Goal: Information Seeking & Learning: Learn about a topic

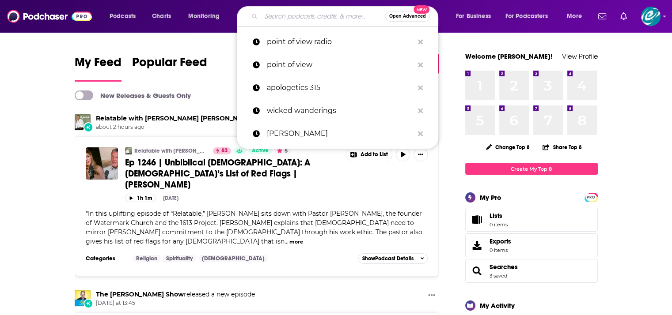
click at [281, 14] on input "Search podcasts, credits, & more..." at bounding box center [323, 16] width 124 height 14
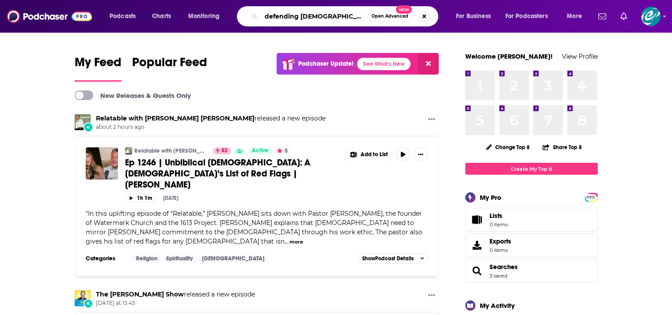
type input "defending [DEMOGRAPHIC_DATA] [PERSON_NAME]"
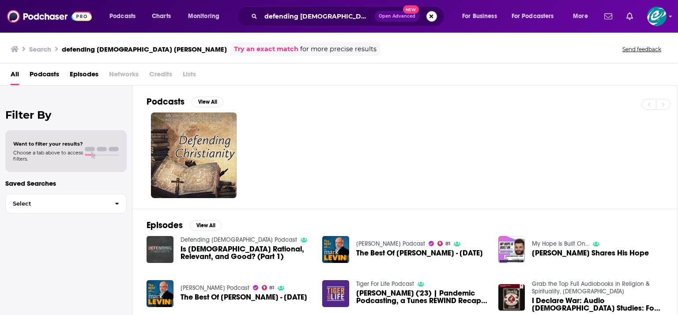
click at [161, 249] on img "Is Christianity Rational, Relevant, and Good? (Part 1)" at bounding box center [160, 249] width 27 height 27
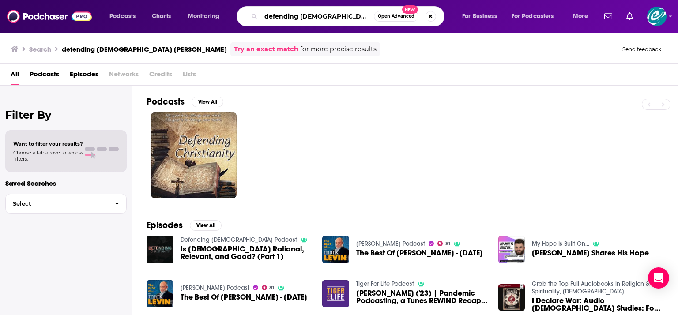
click at [318, 13] on input "defending [DEMOGRAPHIC_DATA] [PERSON_NAME]" at bounding box center [317, 16] width 113 height 14
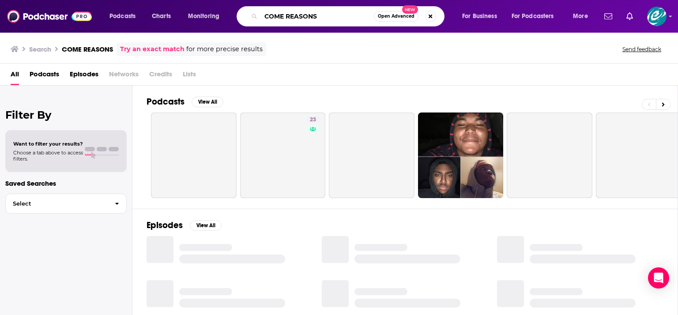
click at [355, 12] on input "COME REASONS" at bounding box center [317, 16] width 113 height 14
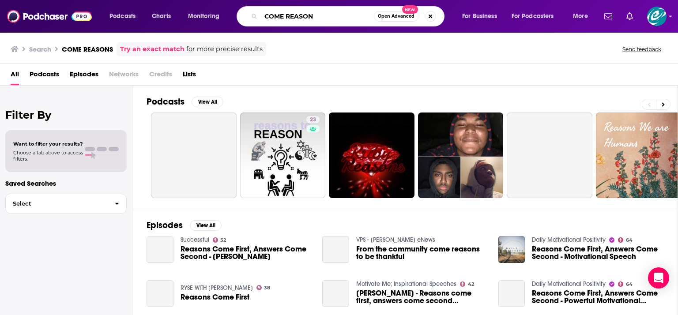
type input "COME REASON"
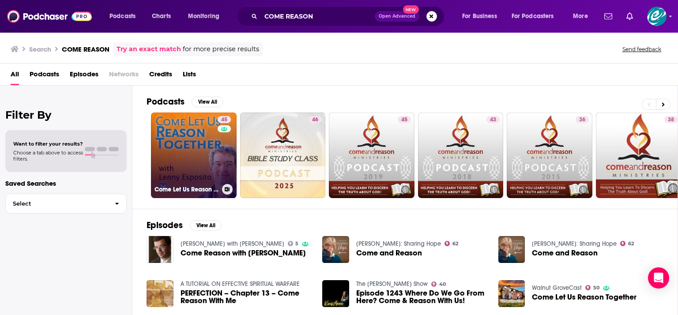
click at [177, 144] on link "45 Come Let Us Reason Podcast" at bounding box center [194, 156] width 86 height 86
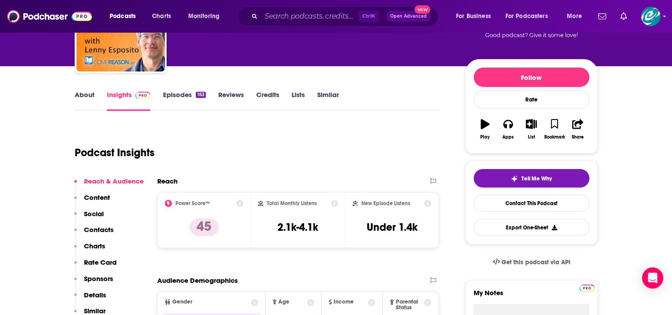
scroll to position [73, 0]
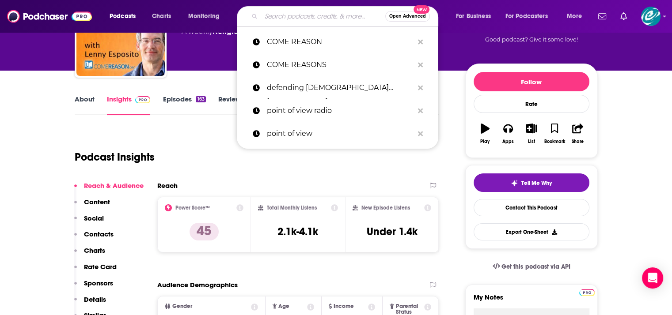
click at [283, 12] on input "Search podcasts, credits, & more..." at bounding box center [323, 16] width 124 height 14
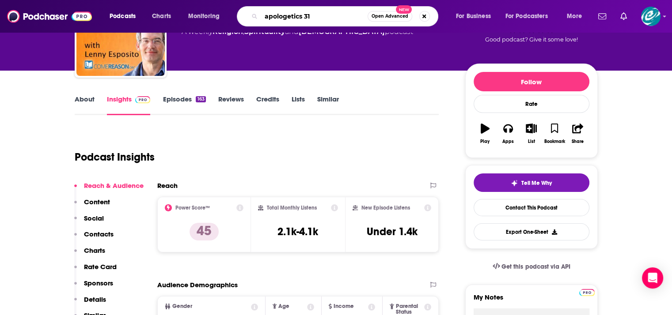
type input "apologetics 315"
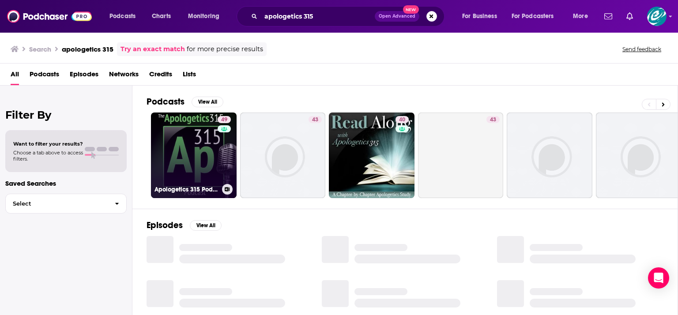
click at [190, 153] on link "49 Apologetics 315 Podcast" at bounding box center [194, 156] width 86 height 86
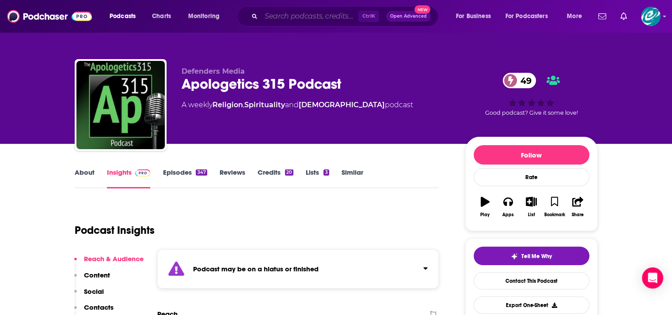
click at [273, 21] on input "Search podcasts, credits, & more..." at bounding box center [309, 16] width 97 height 14
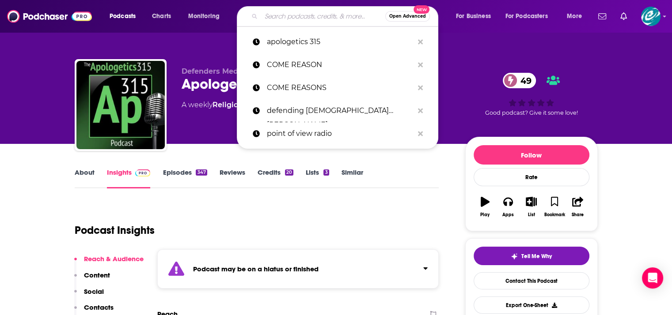
type input "f"
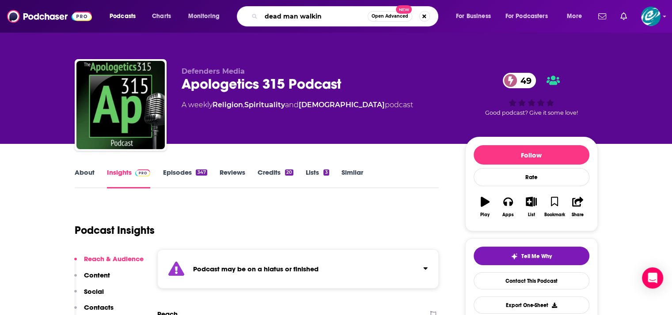
type input "dead man walking"
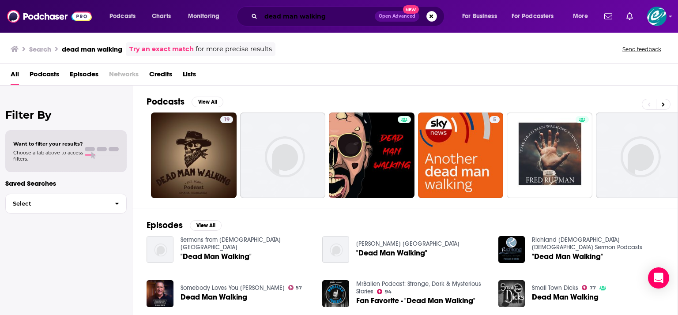
click at [336, 18] on input "dead man walking" at bounding box center [318, 16] width 114 height 14
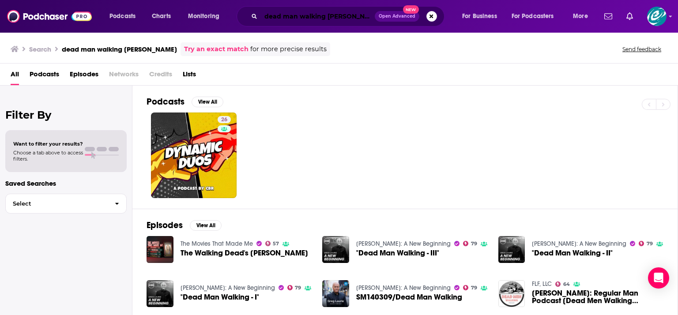
click at [298, 17] on input "dead man walking [PERSON_NAME]" at bounding box center [318, 16] width 114 height 14
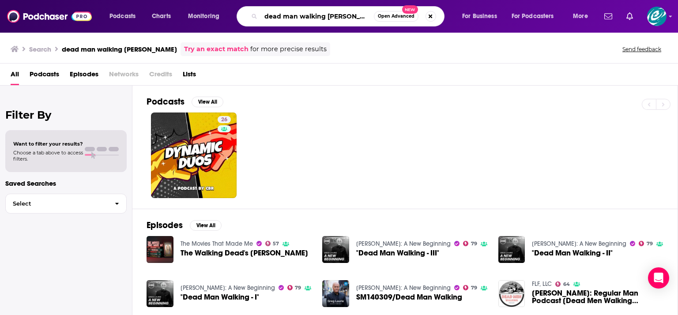
click at [353, 19] on input "dead man walking [PERSON_NAME]" at bounding box center [317, 16] width 113 height 14
type input "dead man walking"
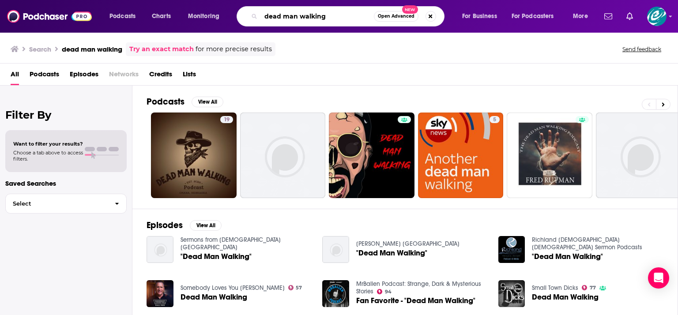
drag, startPoint x: 339, startPoint y: 16, endPoint x: 239, endPoint y: 10, distance: 100.0
click at [239, 10] on div "dead man walking Open Advanced New" at bounding box center [341, 16] width 208 height 20
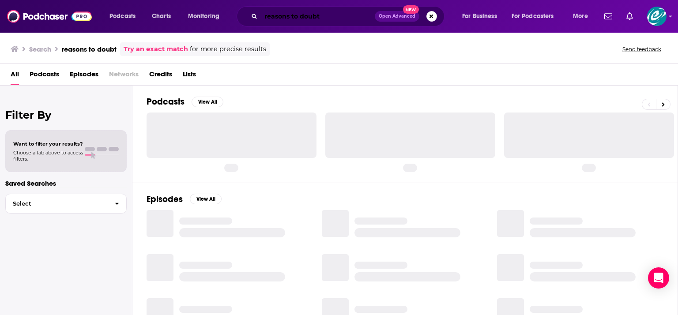
click at [298, 13] on input "reasons to doubt" at bounding box center [318, 16] width 114 height 14
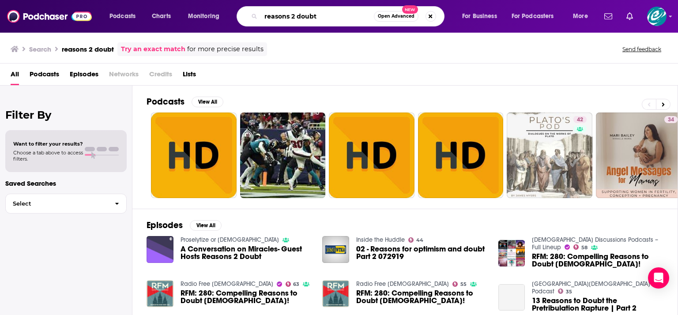
click at [293, 15] on input "reasons 2 doubt" at bounding box center [317, 16] width 113 height 14
click at [296, 15] on input "reasons2 doubt" at bounding box center [317, 16] width 113 height 14
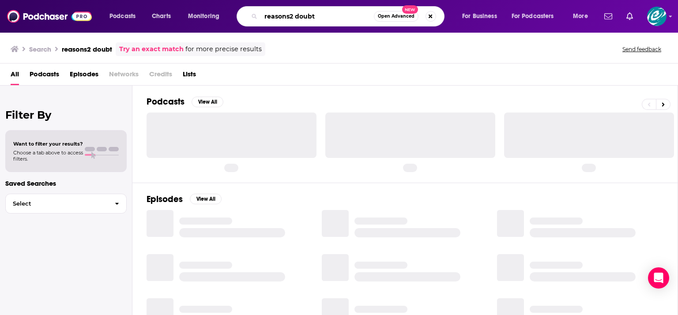
click at [296, 15] on input "reasons2 doubt" at bounding box center [317, 16] width 113 height 14
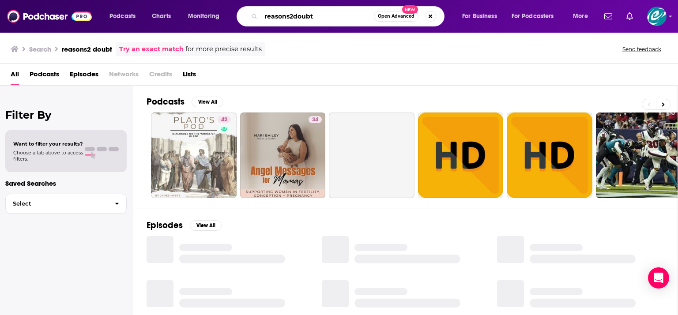
type input "reasons2doubt"
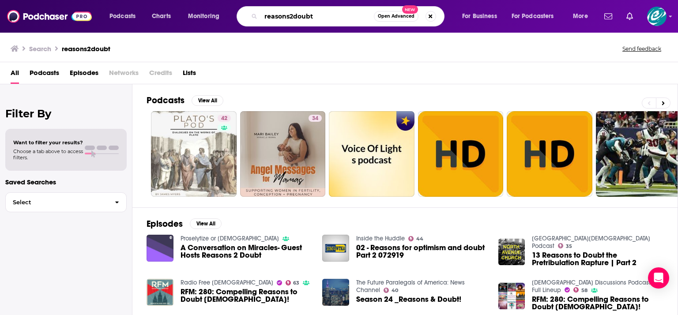
drag, startPoint x: 340, startPoint y: 15, endPoint x: 260, endPoint y: 13, distance: 80.0
click at [260, 13] on div "reasons2doubt Open Advanced New" at bounding box center [341, 16] width 208 height 20
type input "w"
type input "Knight and rose show"
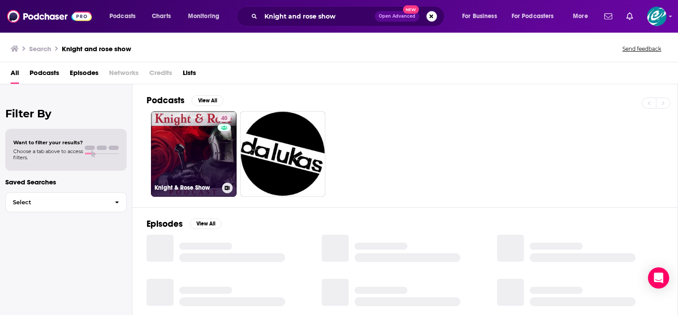
click at [177, 167] on link "40 Knight & Rose Show" at bounding box center [194, 154] width 86 height 86
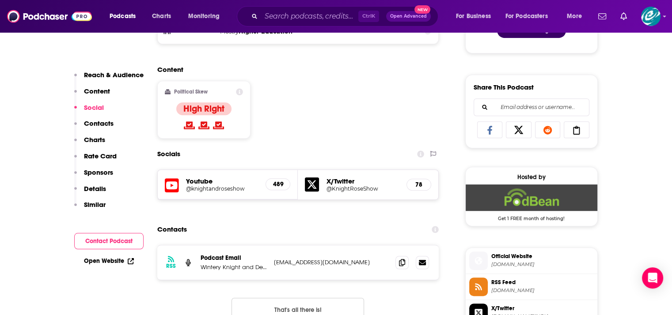
scroll to position [515, 0]
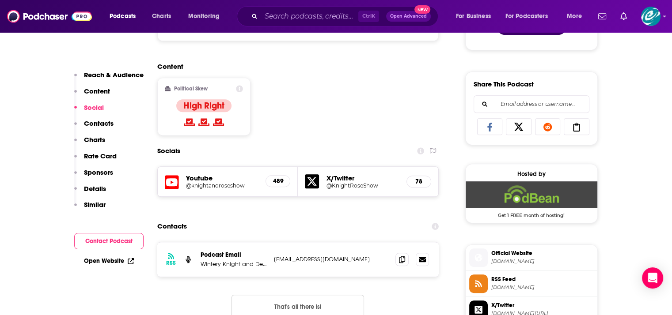
click at [180, 174] on div "Youtube @knightandroseshow 489" at bounding box center [228, 182] width 140 height 30
click at [173, 182] on icon at bounding box center [172, 182] width 14 height 14
click at [297, 17] on input "Search podcasts, credits, & more..." at bounding box center [309, 16] width 97 height 14
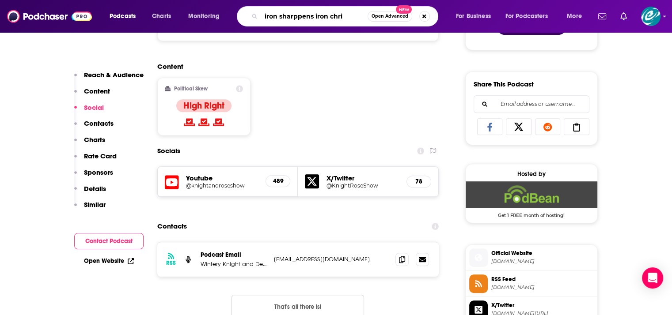
type input "iron sharppens iron [PERSON_NAME]"
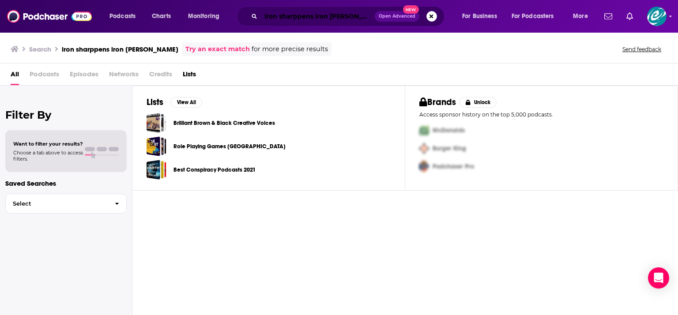
click at [351, 15] on input "iron sharppens iron [PERSON_NAME]" at bounding box center [318, 16] width 114 height 14
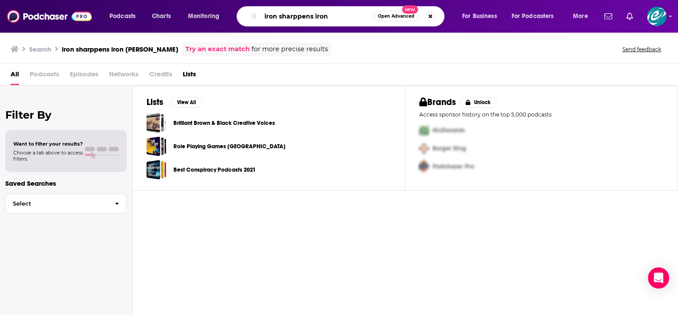
click at [301, 15] on input "iron sharppens iron" at bounding box center [317, 16] width 113 height 14
type input "iron sharpens iron"
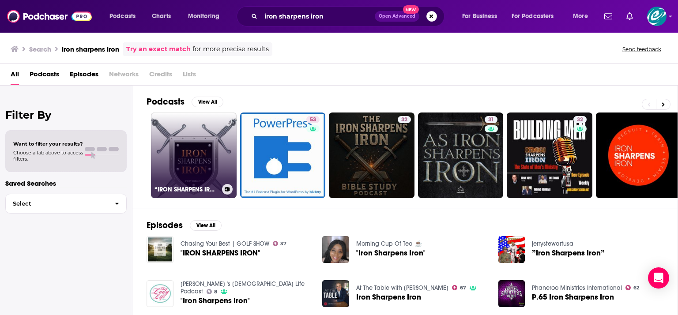
click at [209, 152] on link "“IRON SHARPENS IRON”" at bounding box center [194, 156] width 86 height 86
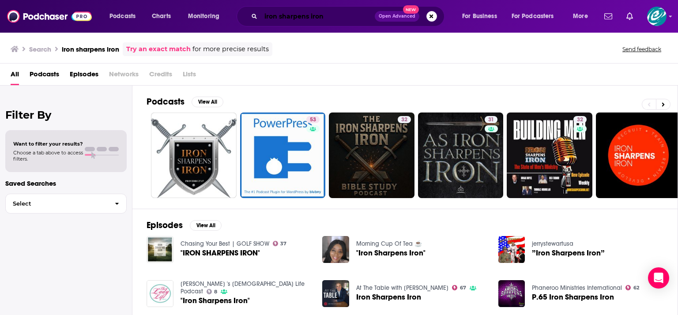
click at [362, 16] on input "iron sharpens iron" at bounding box center [318, 16] width 114 height 14
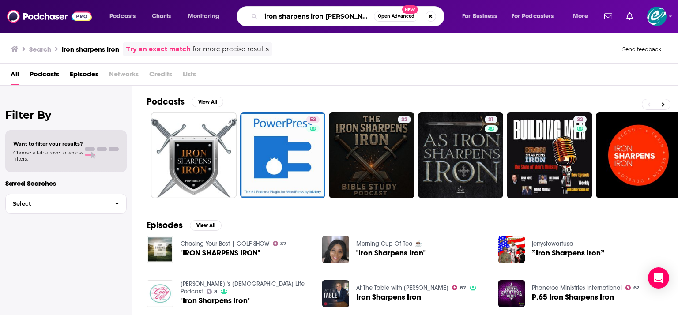
type input "iron sharpens iron [PERSON_NAME]"
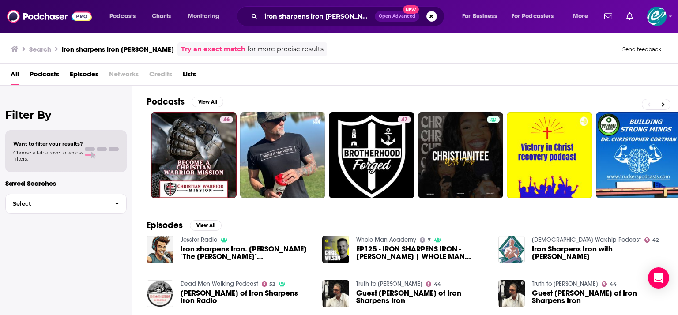
scroll to position [73, 0]
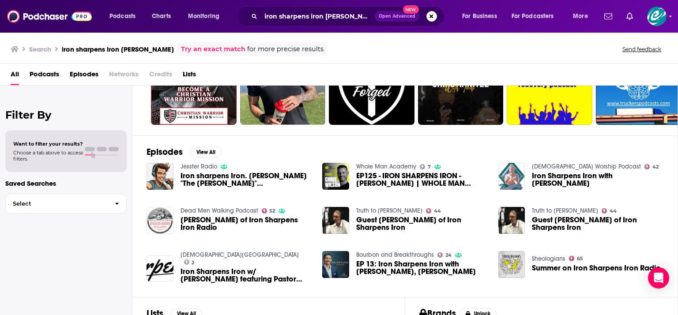
click at [159, 218] on img "Chris Arnzen of Iron Sharpens Iron Radio" at bounding box center [160, 220] width 27 height 27
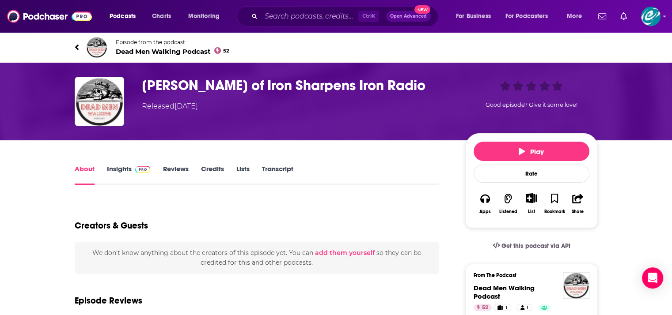
click at [119, 173] on link "Insights" at bounding box center [129, 175] width 44 height 20
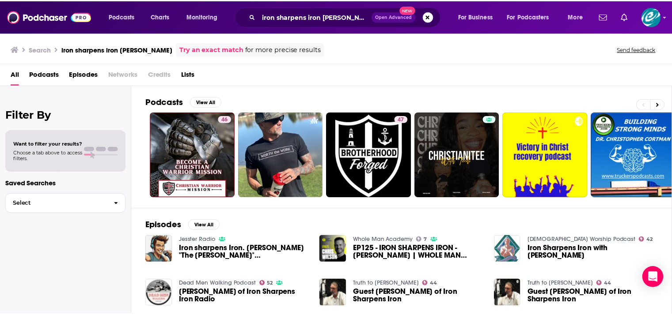
scroll to position [158, 0]
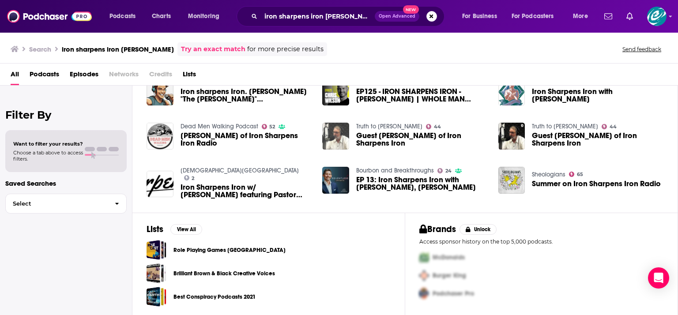
click at [340, 134] on img "Guest Chris Arnzen of Iron Sharpens Iron" at bounding box center [335, 136] width 27 height 27
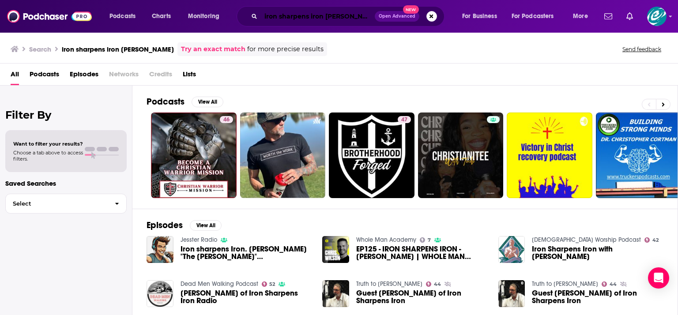
click at [301, 17] on input "iron sharpens iron [PERSON_NAME]" at bounding box center [318, 16] width 114 height 14
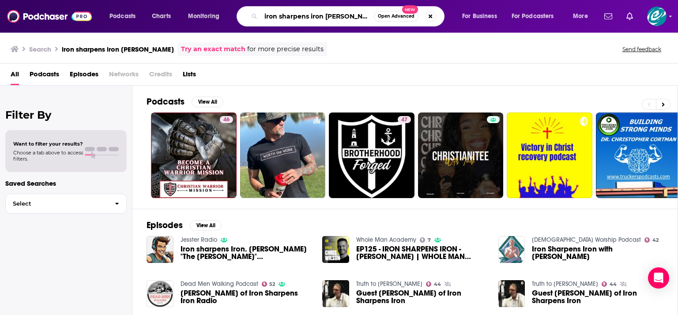
click at [301, 17] on input "iron sharpens iron [PERSON_NAME]" at bounding box center [317, 16] width 113 height 14
type input "[PERSON_NAME]"
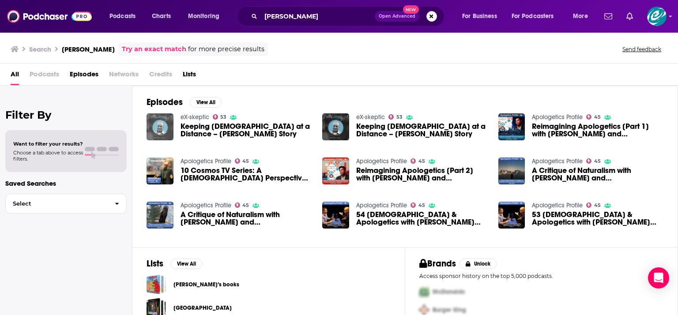
click at [159, 126] on img "Keeping God at a Distance – Daniel Ray’s Story" at bounding box center [160, 126] width 27 height 27
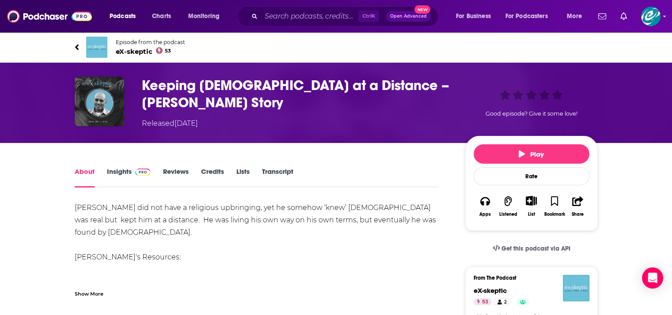
click at [110, 168] on link "Insights" at bounding box center [129, 177] width 44 height 20
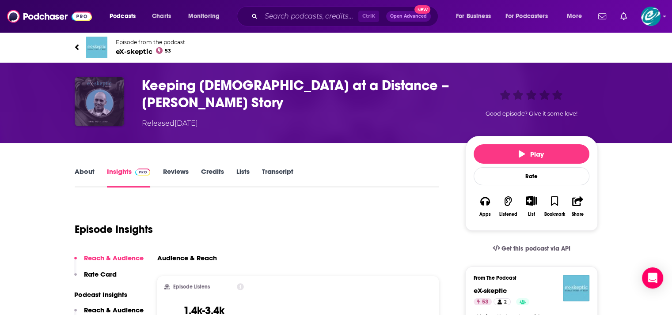
click at [94, 103] on img "Keeping God at a Distance – Daniel Ray’s Story" at bounding box center [99, 101] width 49 height 49
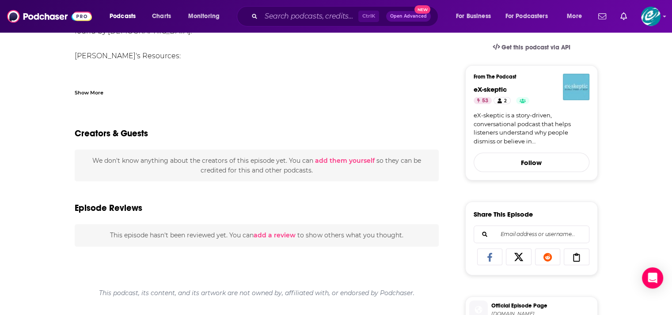
scroll to position [221, 0]
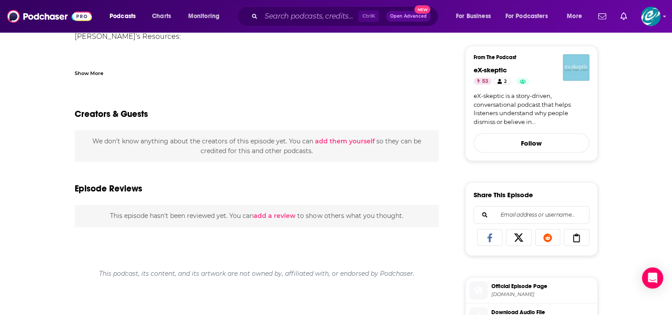
click at [569, 69] on img "eX-skeptic" at bounding box center [576, 67] width 26 height 26
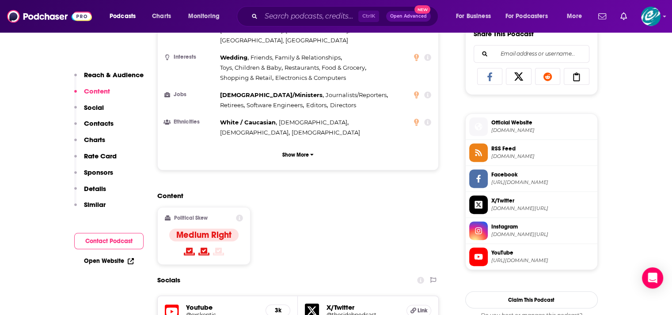
scroll to position [589, 0]
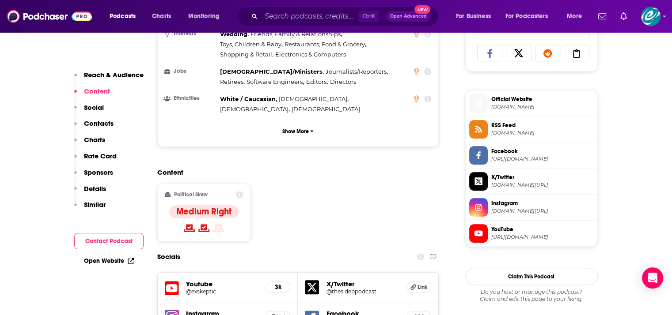
click at [171, 281] on icon at bounding box center [172, 288] width 14 height 14
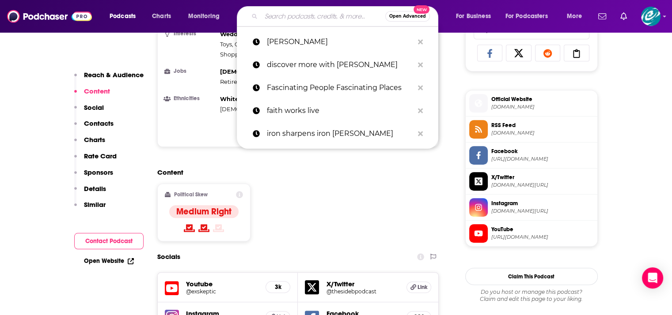
click at [295, 21] on input "Search podcasts, credits, & more..." at bounding box center [323, 16] width 124 height 14
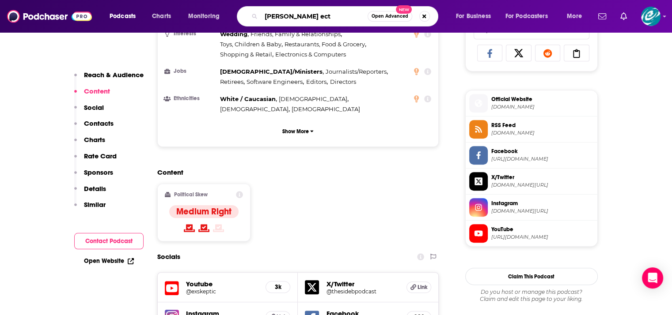
type input "[PERSON_NAME] ect."
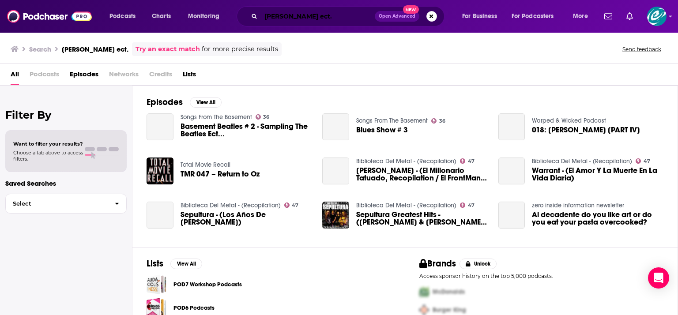
click at [323, 18] on input "[PERSON_NAME] ect." at bounding box center [318, 16] width 114 height 14
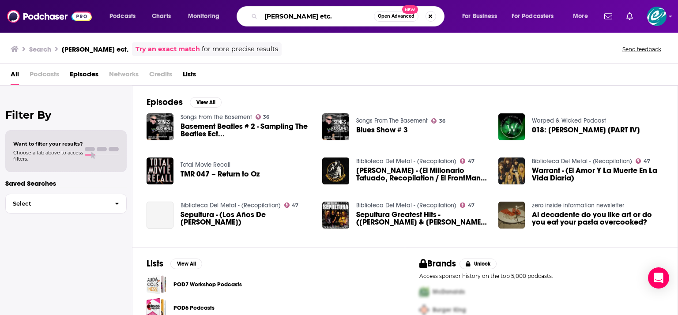
type input "[PERSON_NAME] etc."
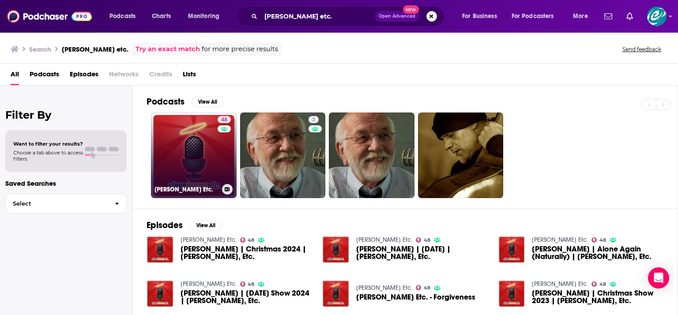
click at [189, 140] on link "48 [PERSON_NAME] Etc." at bounding box center [194, 156] width 86 height 86
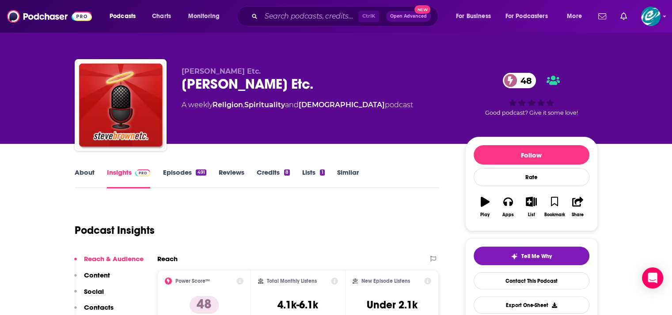
click at [180, 175] on link "Episodes 491" at bounding box center [183, 178] width 43 height 20
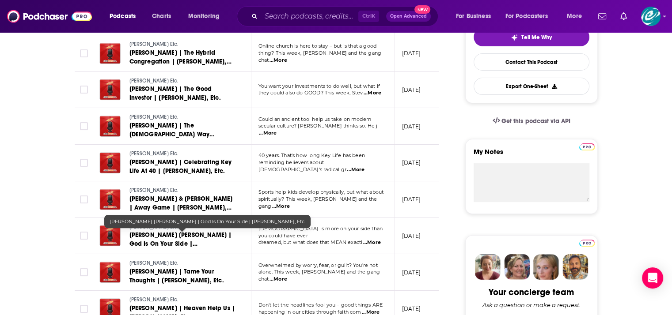
scroll to position [221, 0]
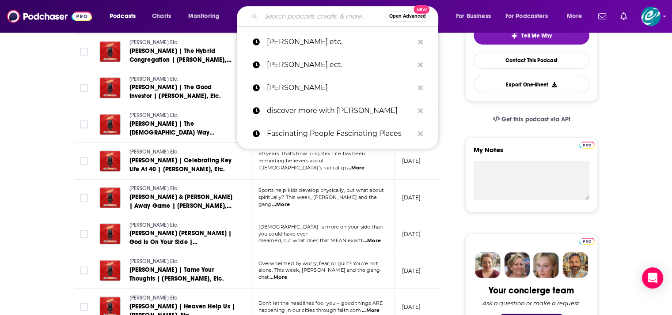
click at [286, 15] on input "Search podcasts, credits, & more..." at bounding box center [323, 16] width 124 height 14
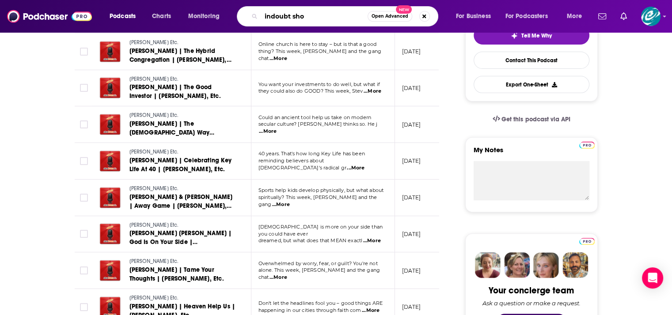
type input "indoubt show"
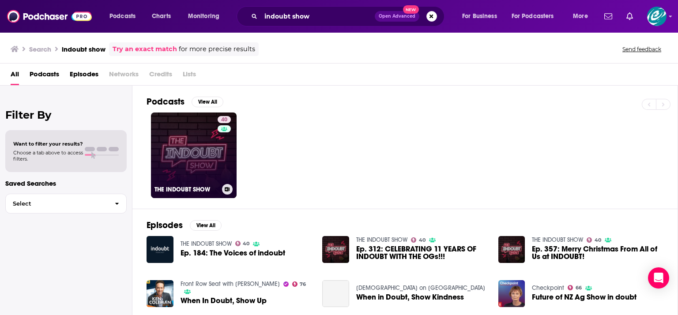
click at [208, 159] on link "40 THE INDOUBT SHOW" at bounding box center [194, 156] width 86 height 86
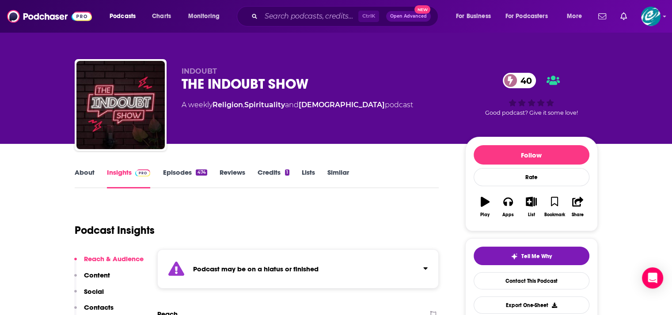
click at [310, 24] on div "Ctrl K Open Advanced New" at bounding box center [337, 16] width 201 height 20
click at [309, 9] on div "Ctrl K Open Advanced New" at bounding box center [337, 16] width 201 height 20
click at [320, 18] on input "Search podcasts, credits, & more..." at bounding box center [309, 16] width 97 height 14
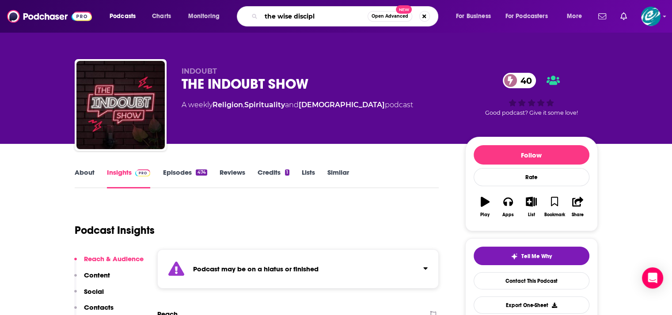
type input "the wise disciple"
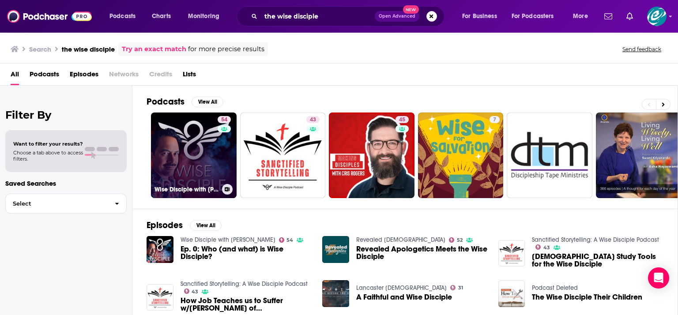
click at [197, 155] on link "54 Wise Disciple with [PERSON_NAME]" at bounding box center [194, 156] width 86 height 86
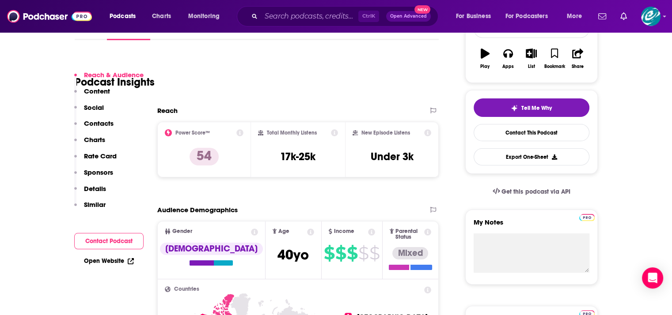
scroll to position [147, 0]
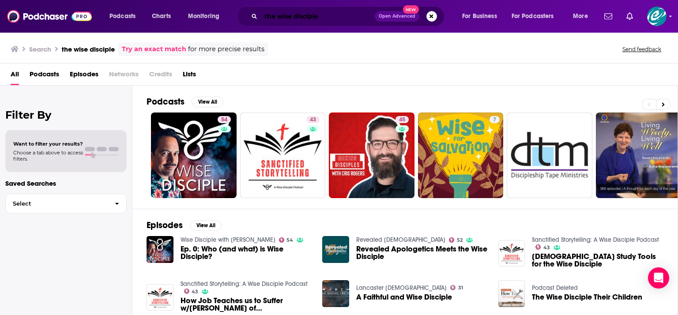
click at [295, 15] on input "the wise disciple" at bounding box center [318, 16] width 114 height 14
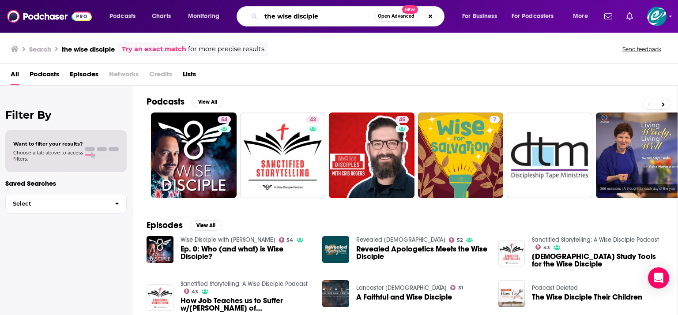
click at [295, 15] on input "the wise disciple" at bounding box center [317, 16] width 113 height 14
type input "[PERSON_NAME]"
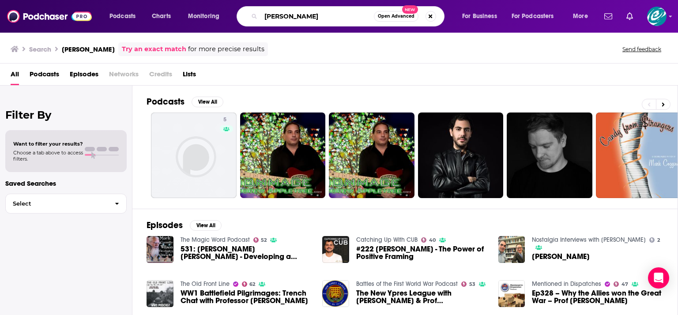
drag, startPoint x: 332, startPoint y: 12, endPoint x: 324, endPoint y: 15, distance: 9.1
click at [325, 15] on input "[PERSON_NAME]" at bounding box center [317, 16] width 113 height 14
drag, startPoint x: 249, startPoint y: 16, endPoint x: 208, endPoint y: 15, distance: 40.6
click at [208, 15] on div "Podcasts Charts Monitoring [PERSON_NAME] Open Advanced New For Business For Pod…" at bounding box center [349, 16] width 493 height 20
type input "more [DEMOGRAPHIC_DATA][PERSON_NAME]"
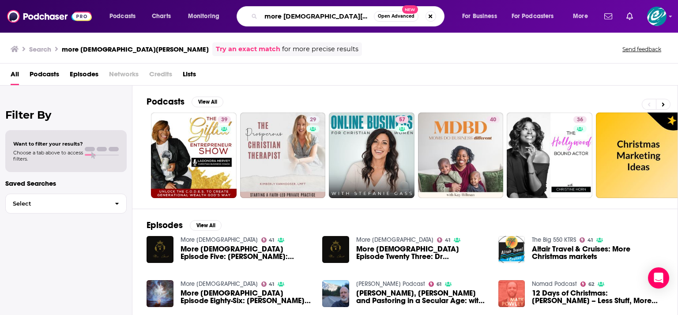
click at [318, 19] on input "more [DEMOGRAPHIC_DATA][PERSON_NAME]" at bounding box center [317, 16] width 113 height 14
click at [269, 13] on input "Search podcasts, credits, & more..." at bounding box center [312, 16] width 103 height 14
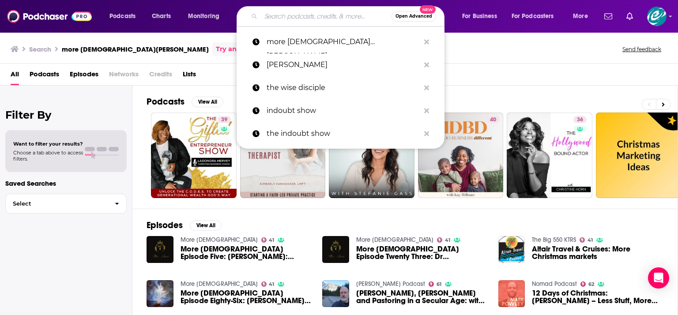
paste input "More [DEMOGRAPHIC_DATA]"
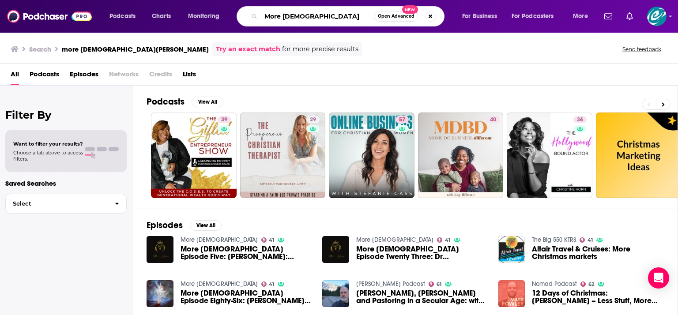
type input "More [DEMOGRAPHIC_DATA]"
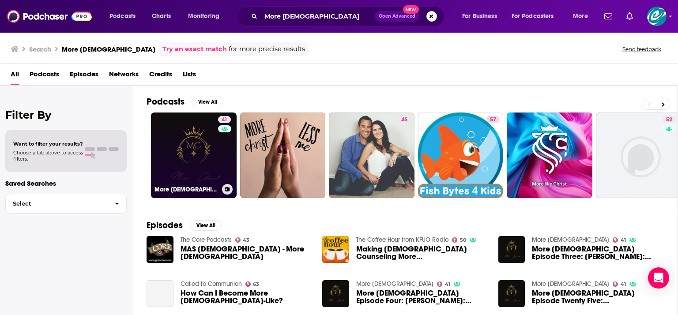
click at [203, 158] on link "41 More [DEMOGRAPHIC_DATA]" at bounding box center [194, 156] width 86 height 86
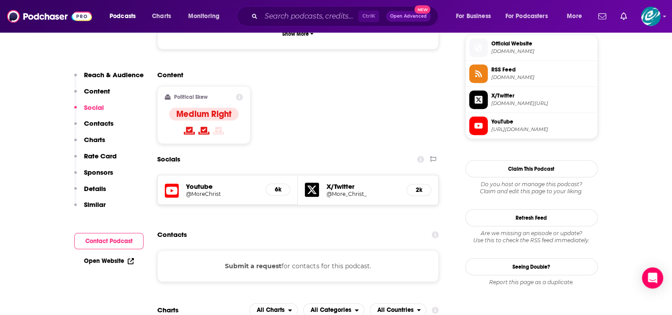
scroll to position [662, 0]
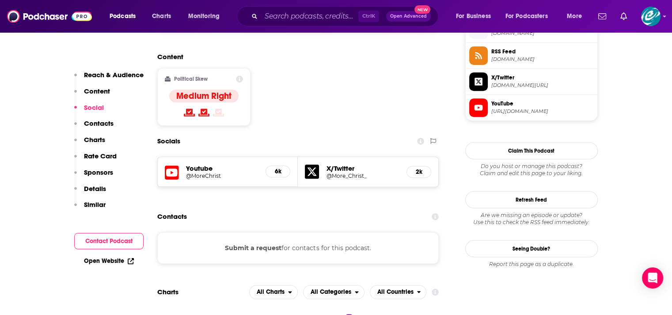
click at [194, 173] on h5 "@MoreChrist" at bounding box center [222, 176] width 73 height 7
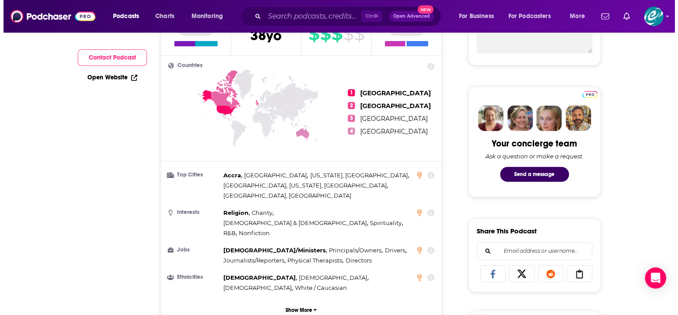
scroll to position [0, 0]
